Goal: Download file/media

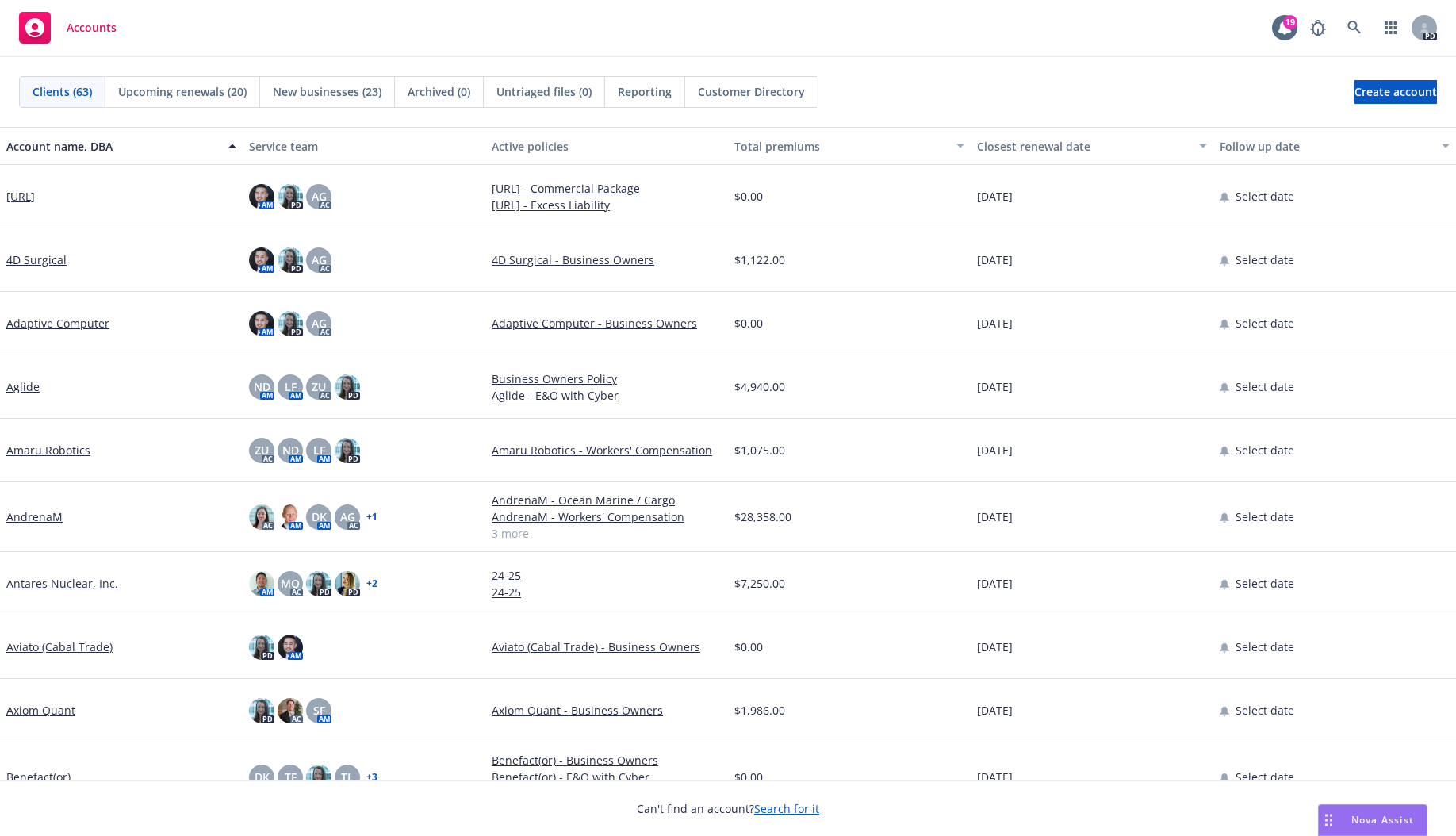
click at [330, 87] on span "New businesses (23)" at bounding box center [327, 92] width 108 height 17
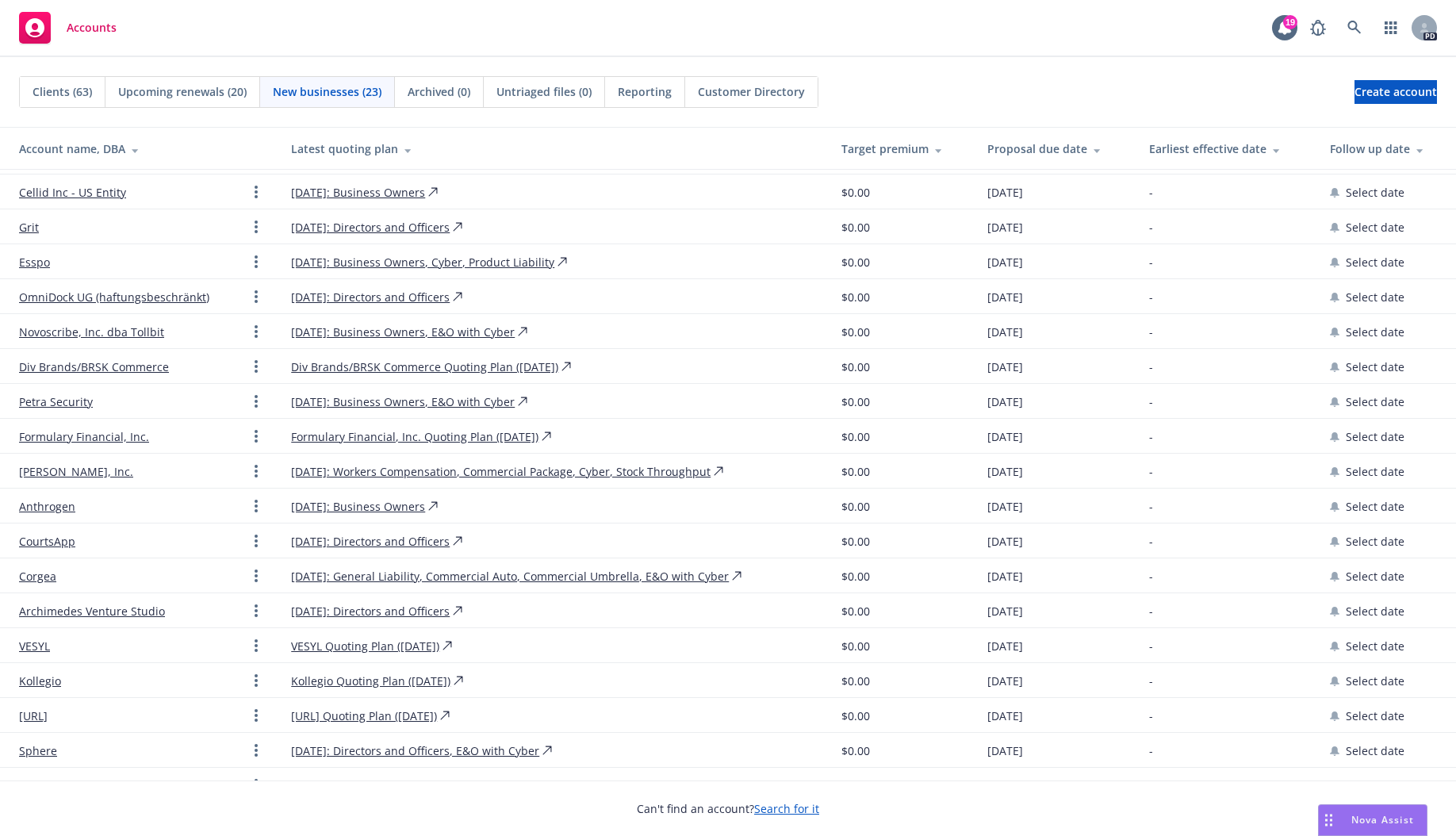
scroll to position [206, 0]
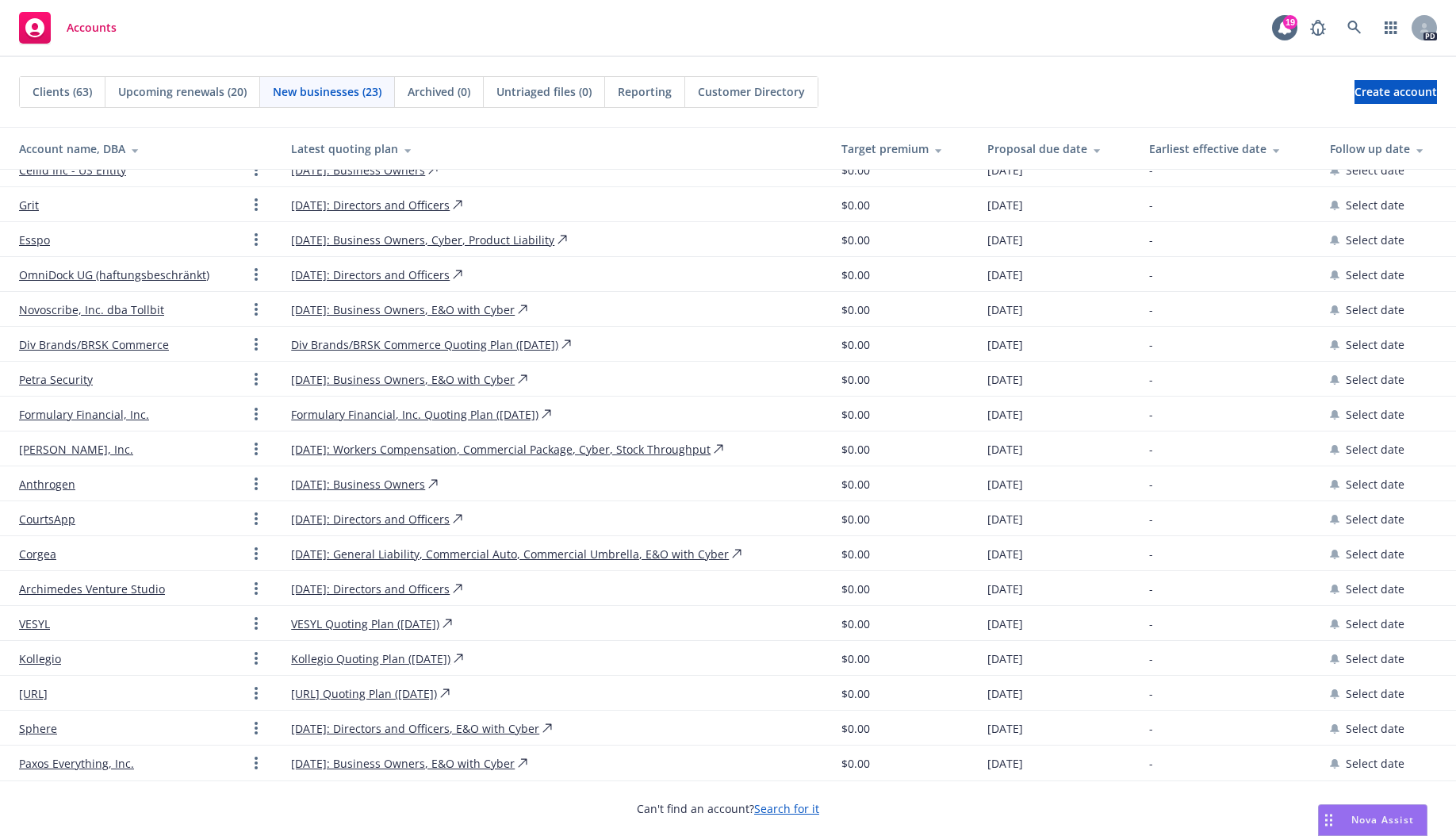
click at [53, 584] on link "Archimedes Venture Studio" at bounding box center [92, 588] width 146 height 17
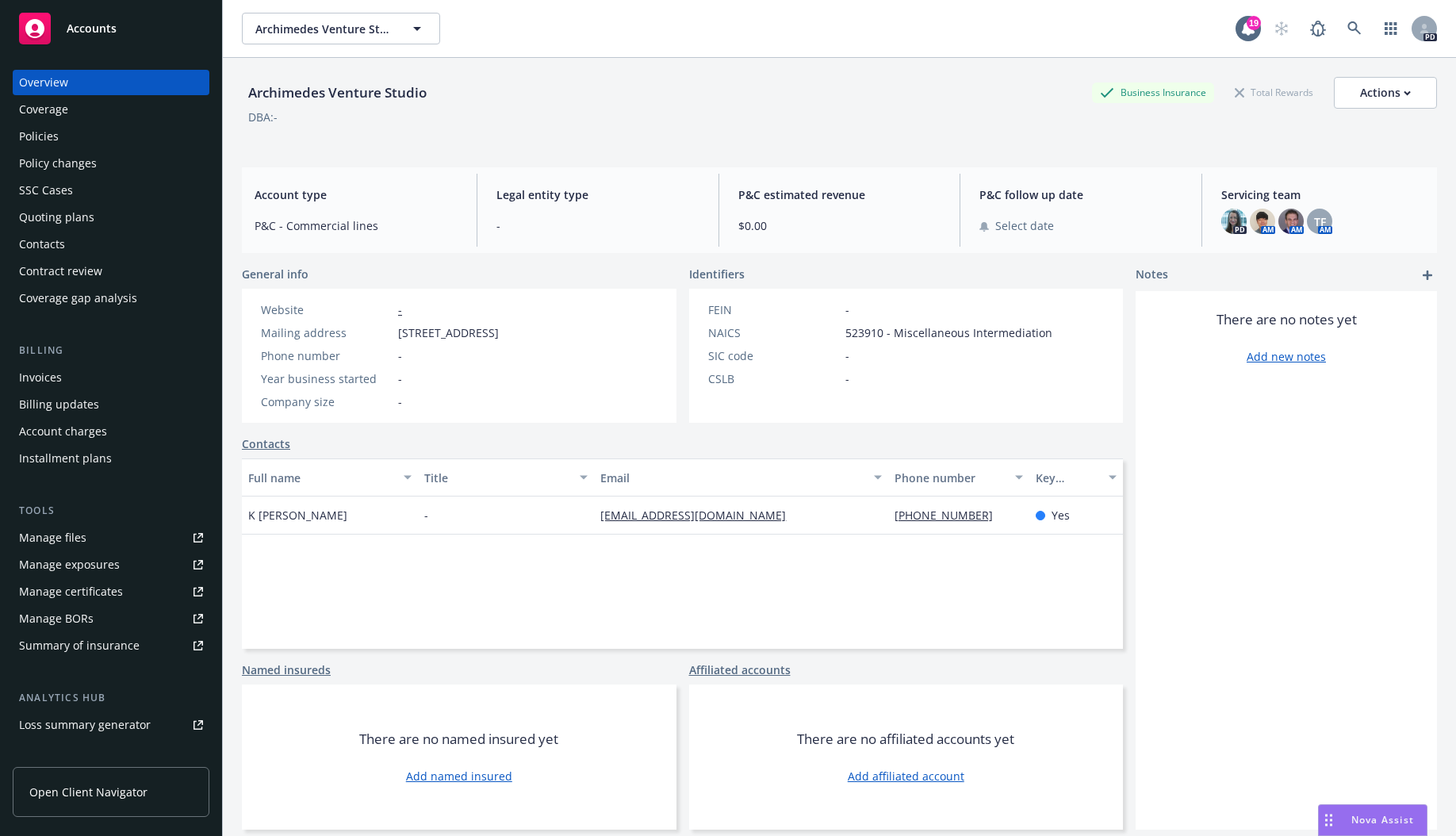
click at [60, 216] on div "Quoting plans" at bounding box center [56, 217] width 76 height 25
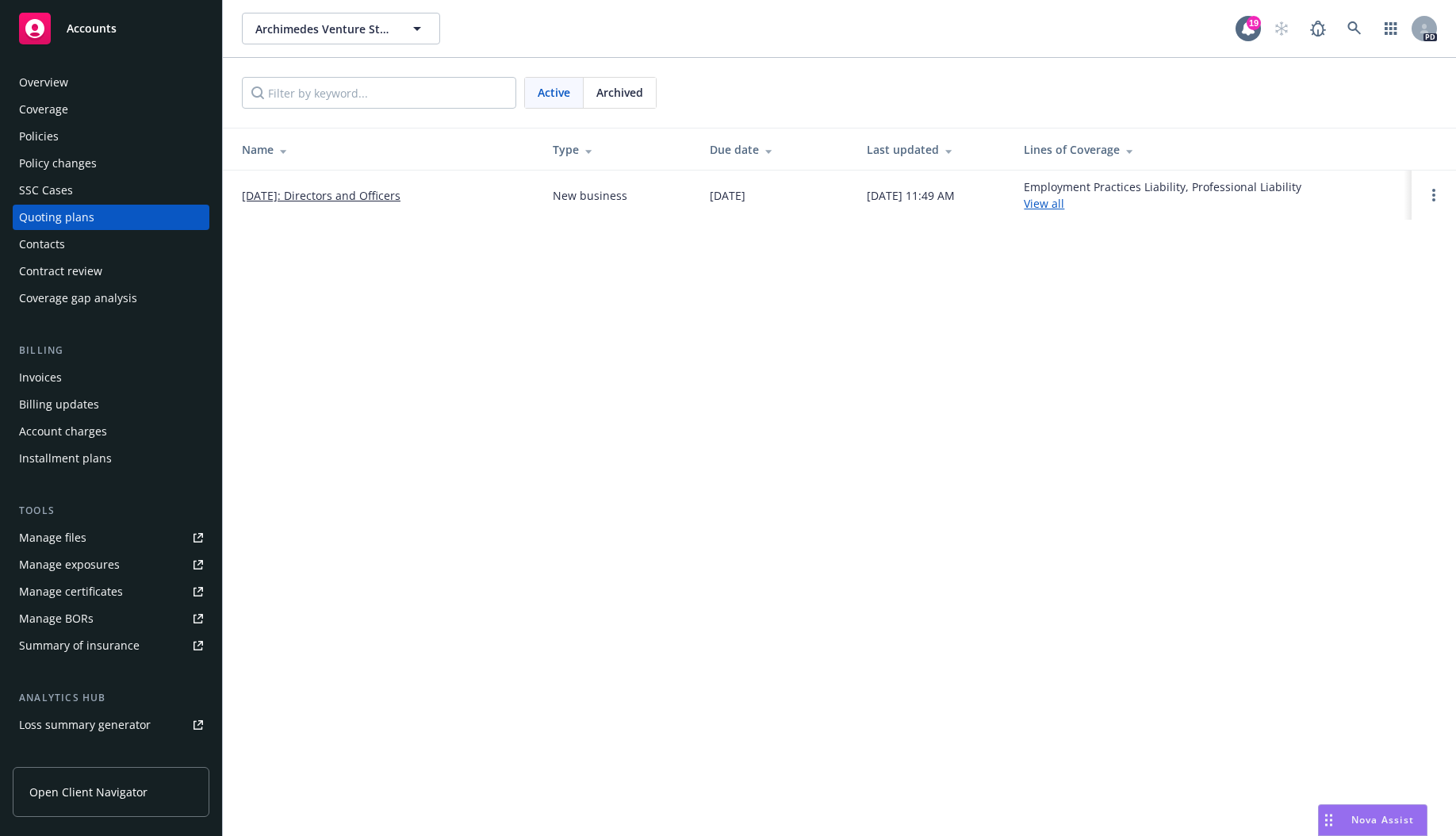
click at [395, 203] on link "[DATE]: Directors and Officers" at bounding box center [321, 195] width 159 height 17
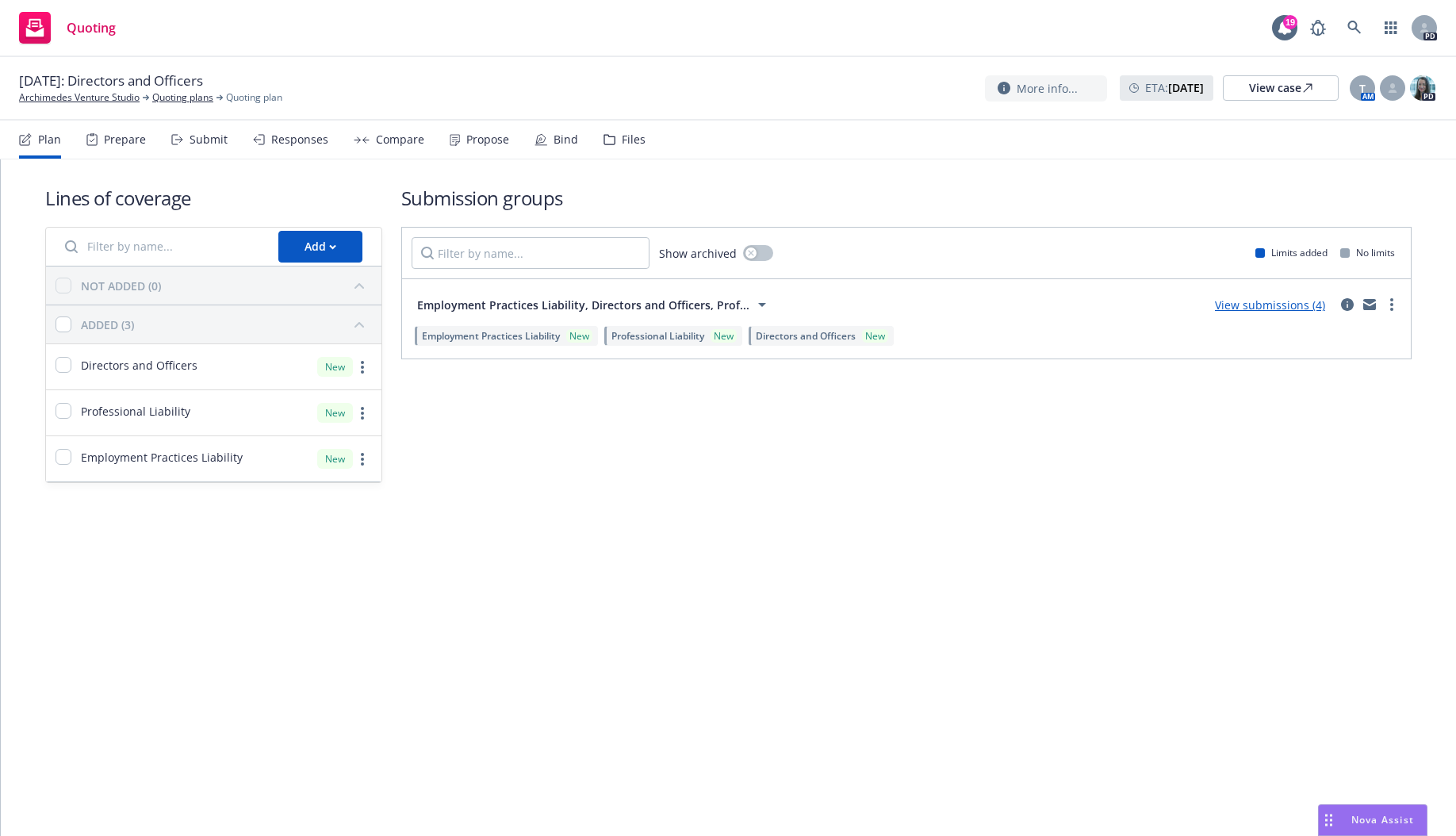
click at [616, 148] on div "Files" at bounding box center [624, 139] width 42 height 38
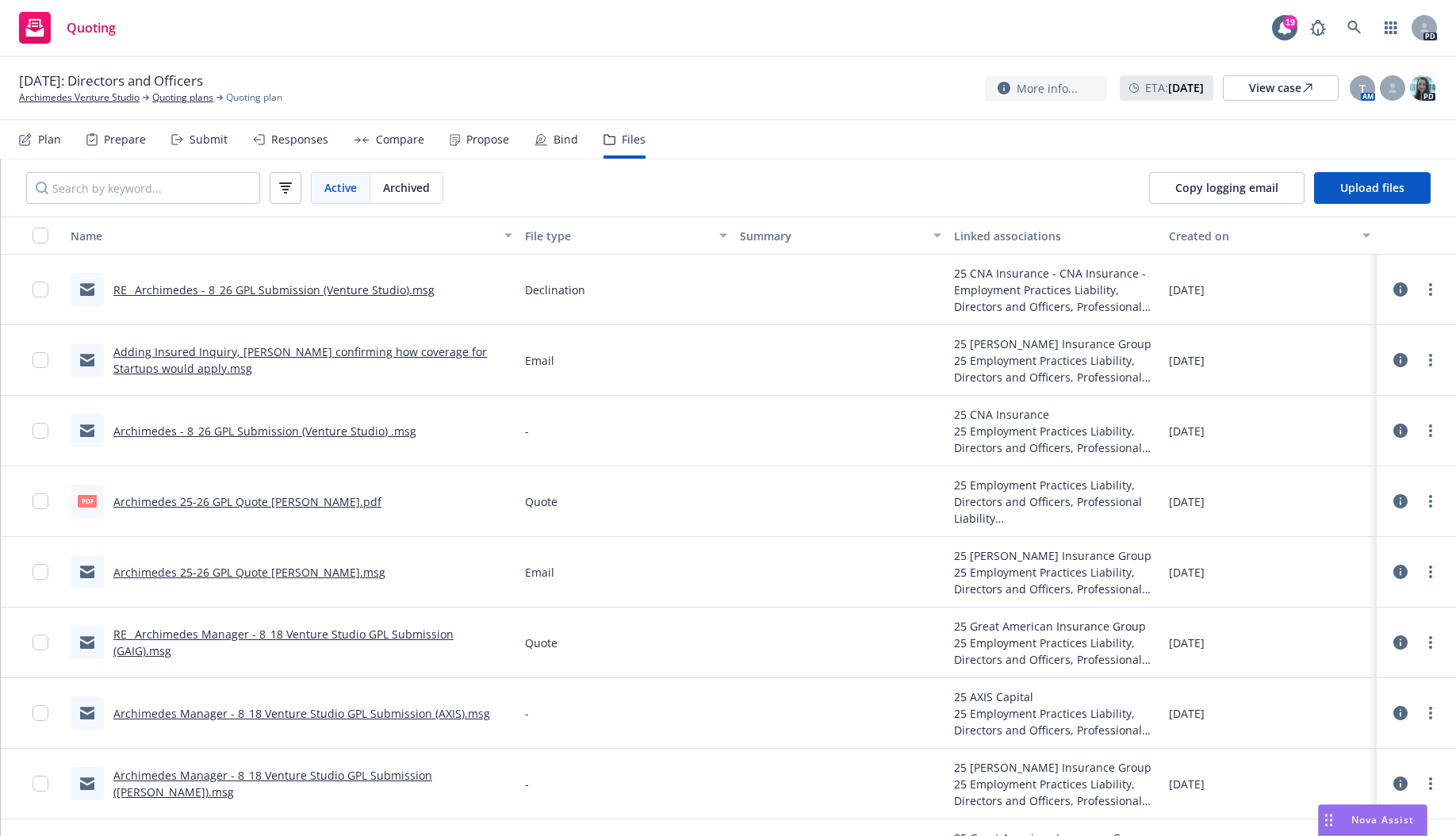
click at [663, 531] on div "Quote" at bounding box center [625, 502] width 214 height 71
click at [1421, 506] on link "more" at bounding box center [1431, 501] width 19 height 19
click at [1349, 565] on link "Download" at bounding box center [1344, 568] width 158 height 32
